Goal: Transaction & Acquisition: Purchase product/service

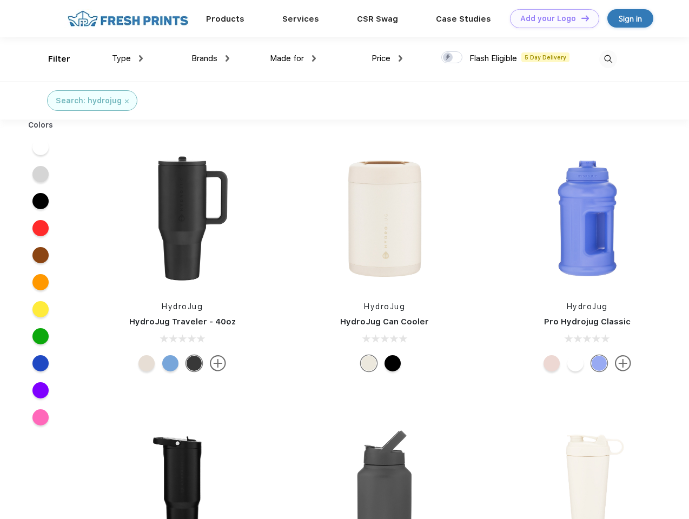
click at [550, 18] on link "Add your Logo Design Tool" at bounding box center [554, 18] width 89 height 19
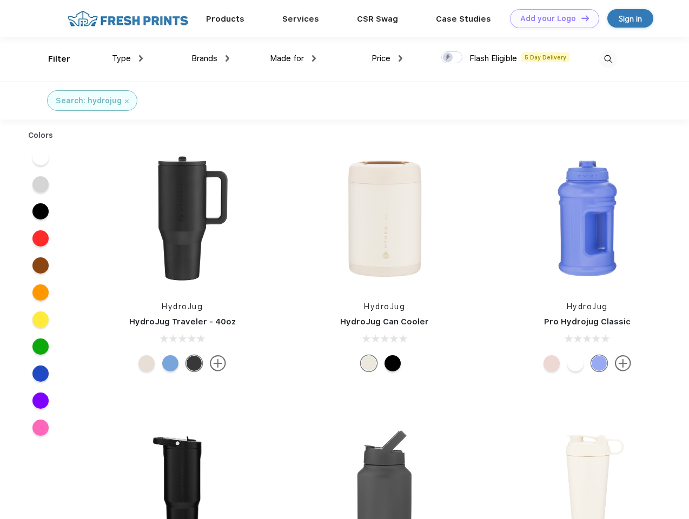
click at [0, 0] on div "Design Tool" at bounding box center [0, 0] width 0 height 0
click at [580, 18] on link "Add your Logo Design Tool" at bounding box center [554, 18] width 89 height 19
click at [52, 59] on div "Filter" at bounding box center [59, 59] width 22 height 12
click at [128, 58] on span "Type" at bounding box center [121, 59] width 19 height 10
click at [210, 58] on span "Brands" at bounding box center [204, 59] width 26 height 10
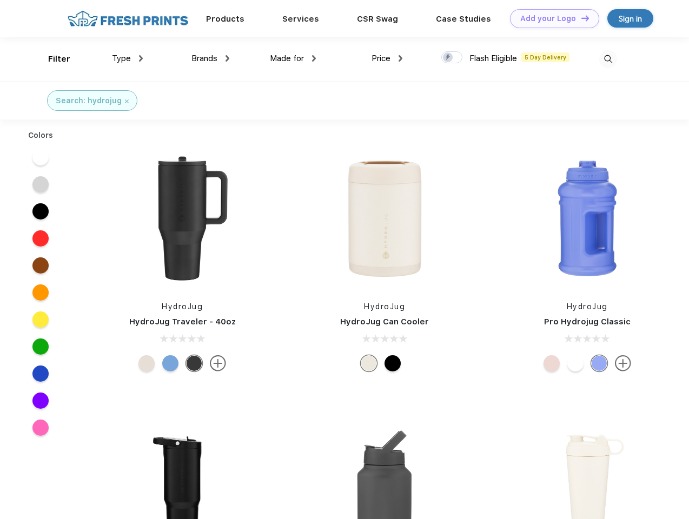
click at [293, 58] on span "Made for" at bounding box center [287, 59] width 34 height 10
click at [387, 58] on span "Price" at bounding box center [380, 59] width 19 height 10
click at [452, 58] on div at bounding box center [451, 57] width 21 height 12
click at [448, 58] on input "checkbox" at bounding box center [444, 54] width 7 height 7
click at [607, 59] on img at bounding box center [608, 59] width 18 height 18
